Goal: Transaction & Acquisition: Book appointment/travel/reservation

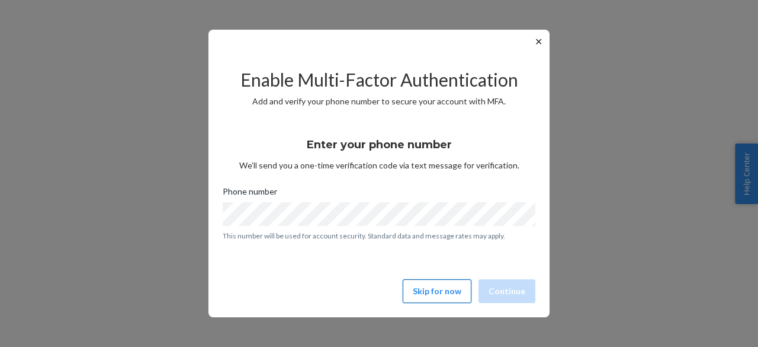
click at [440, 281] on button "Skip for now" at bounding box center [437, 291] width 69 height 24
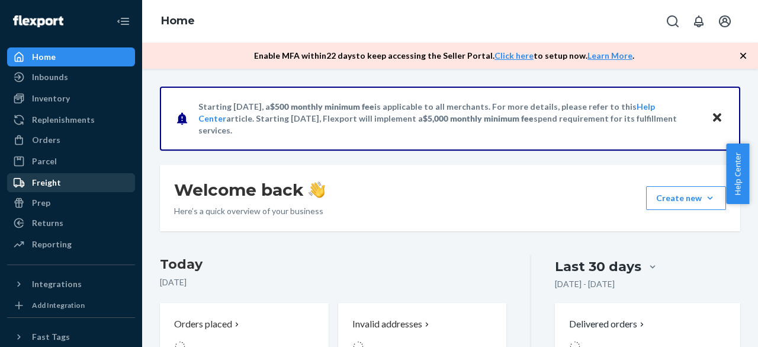
click at [62, 175] on div "Freight" at bounding box center [71, 182] width 126 height 17
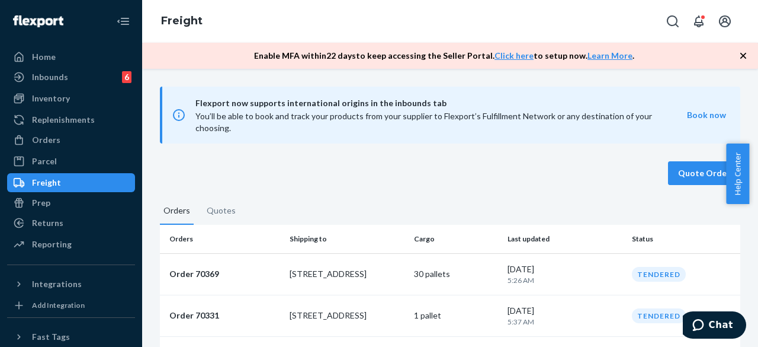
click at [683, 166] on button "Quote Order" at bounding box center [704, 173] width 72 height 24
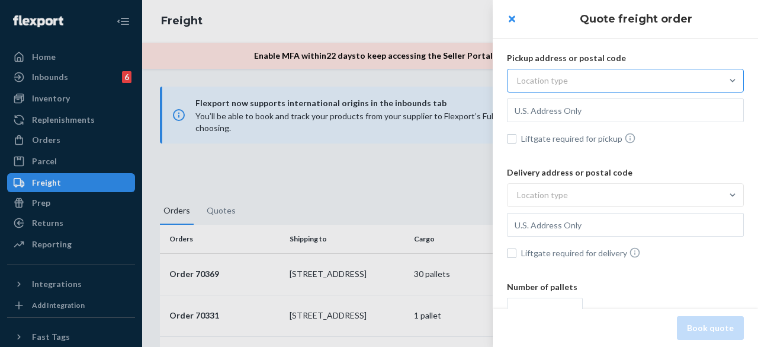
click at [572, 78] on div "Location type" at bounding box center [615, 80] width 214 height 21
click at [459, 81] on input "Location type" at bounding box center [459, 81] width 0 height 0
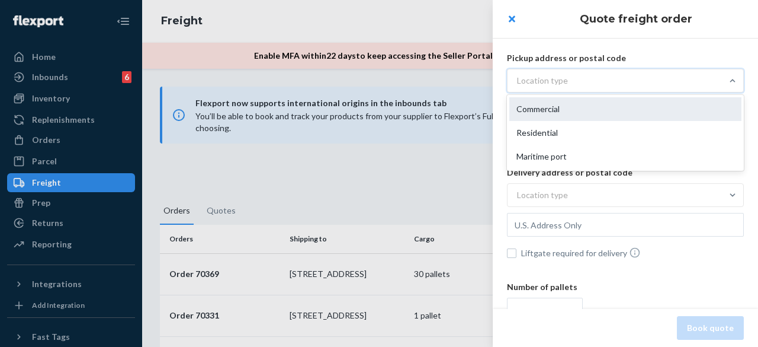
click at [559, 102] on div "Commercial" at bounding box center [626, 109] width 232 height 24
click at [459, 81] on input "option Commercial focused, 1 of 3. 3 results available. Use Up and Down to choo…" at bounding box center [459, 81] width 0 height 0
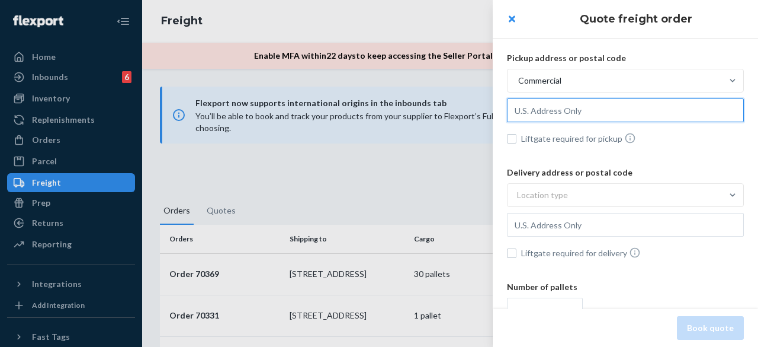
click at [545, 114] on input "text" at bounding box center [625, 110] width 237 height 24
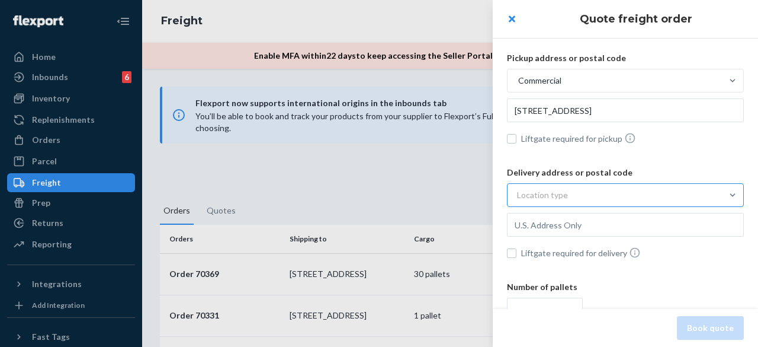
type input "[STREET_ADDRESS]"
click at [552, 198] on div "Location type" at bounding box center [542, 195] width 51 height 12
click at [459, 195] on input "Location type" at bounding box center [459, 195] width 0 height 0
click at [552, 198] on div "Location type" at bounding box center [542, 195] width 51 height 12
click at [459, 195] on input "0 results available. Select is focused , press Down to open the menu, Location …" at bounding box center [459, 195] width 0 height 0
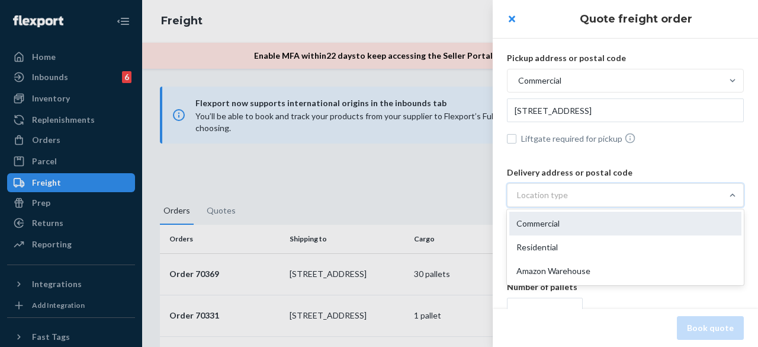
click at [559, 213] on div "Commercial" at bounding box center [626, 224] width 232 height 24
click at [459, 195] on input "option Commercial focused, 1 of 3. 3 results available. Use Up and Down to choo…" at bounding box center [459, 195] width 0 height 0
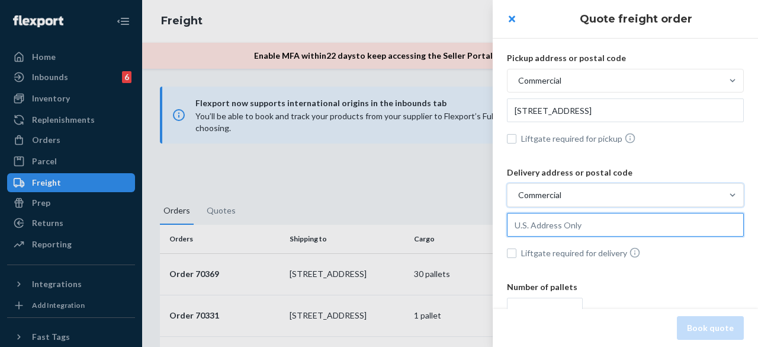
click at [565, 225] on input "text" at bounding box center [625, 225] width 237 height 24
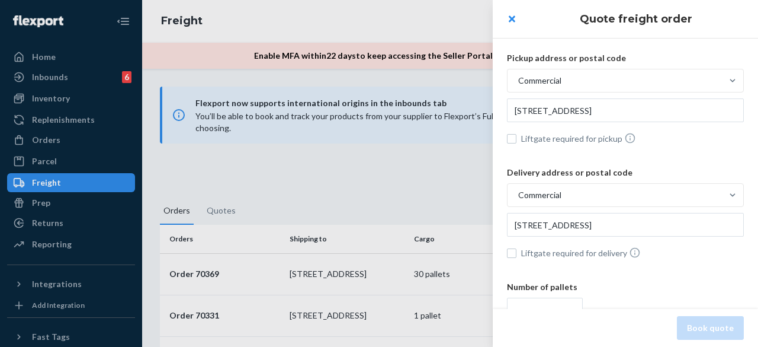
type input "[STREET_ADDRESS]"
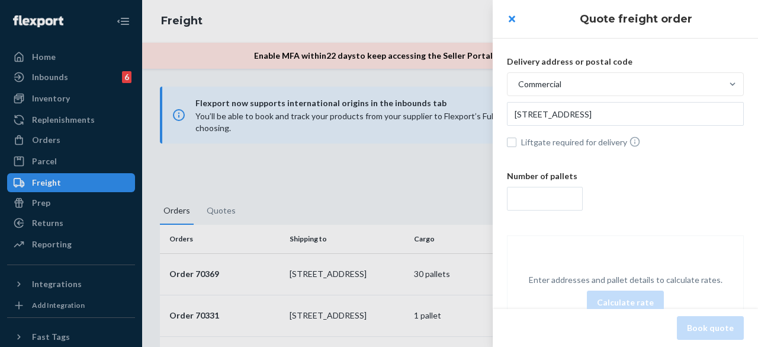
scroll to position [114, 0]
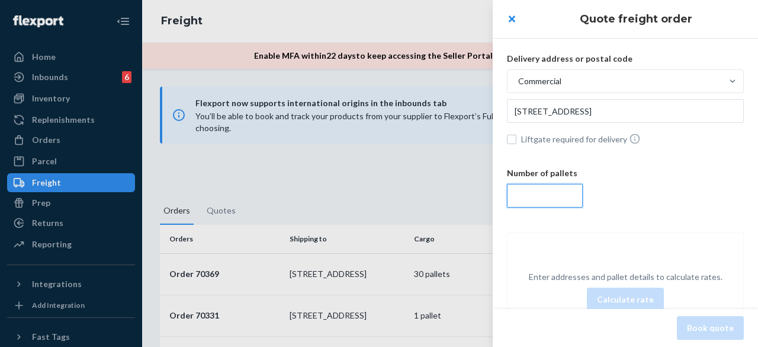
click at [544, 198] on input "number" at bounding box center [545, 196] width 76 height 24
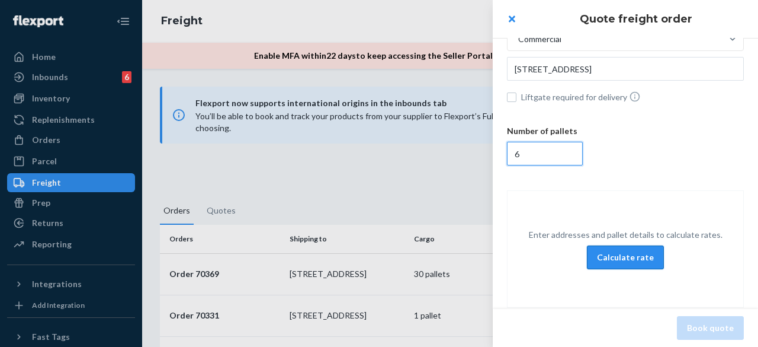
type input "6"
click at [606, 253] on button "Calculate rate" at bounding box center [625, 257] width 77 height 24
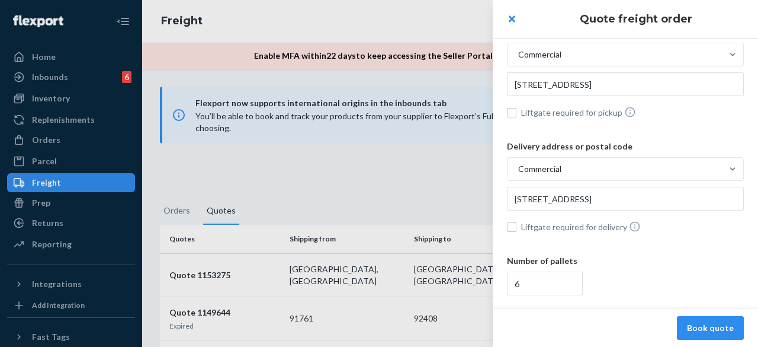
scroll to position [25, 0]
